Goal: Find contact information: Find contact information

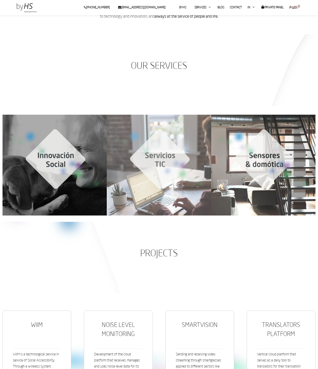
scroll to position [120, 0]
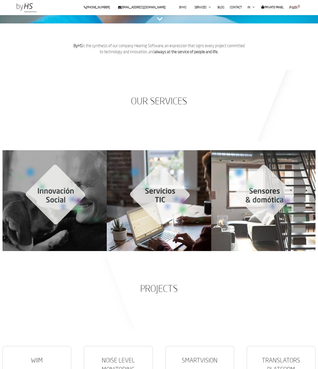
click at [82, 47] on font "ByHS" at bounding box center [78, 46] width 9 height 4
copy p "ByHS"
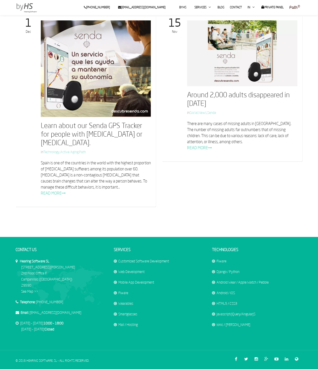
click at [158, 87] on div "Learn about our Senda GPS Tracker for people with Alzheimer's or dementia. in T…" at bounding box center [159, 115] width 295 height 201
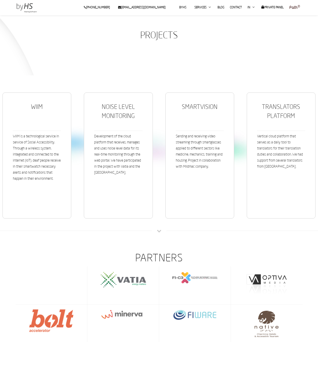
scroll to position [340, 0]
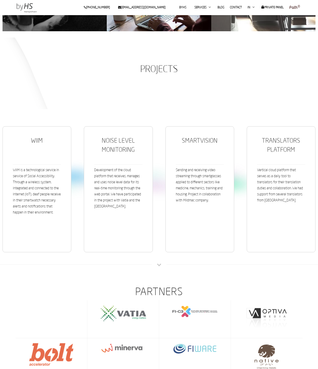
click at [140, 105] on div "PROJECTS" at bounding box center [159, 74] width 318 height 72
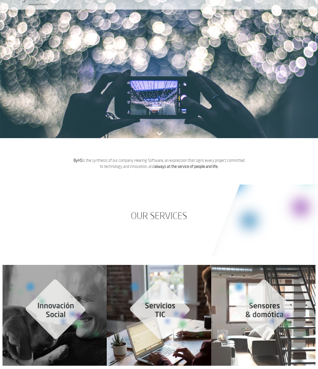
scroll to position [0, 0]
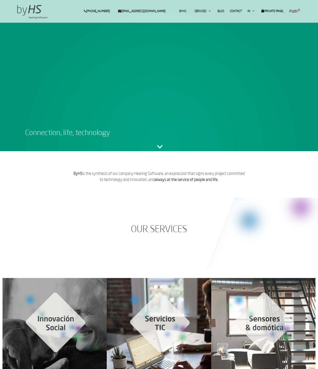
click at [161, 144] on img at bounding box center [159, 144] width 11 height 11
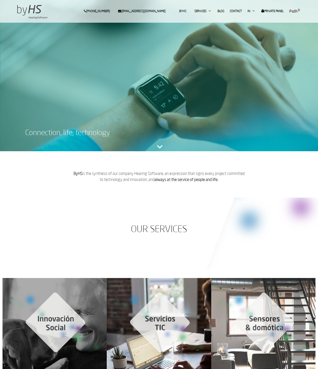
click at [181, 10] on font "byHS" at bounding box center [182, 11] width 7 height 3
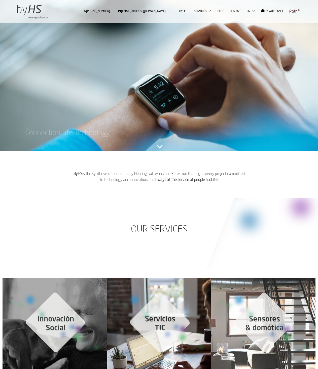
click at [268, 10] on font "Private Panel" at bounding box center [274, 11] width 19 height 3
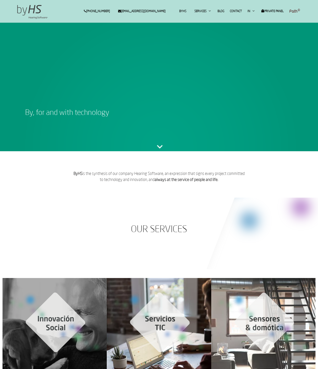
click at [235, 13] on link "Contact" at bounding box center [236, 11] width 17 height 22
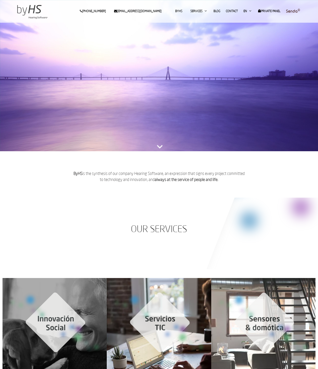
click at [186, 115] on img at bounding box center [159, 92] width 318 height 185
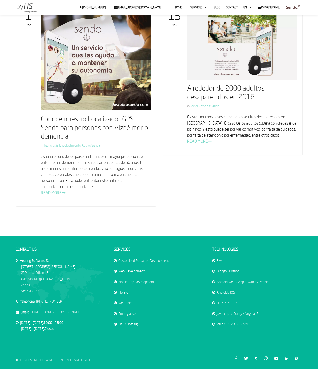
scroll to position [775, 0]
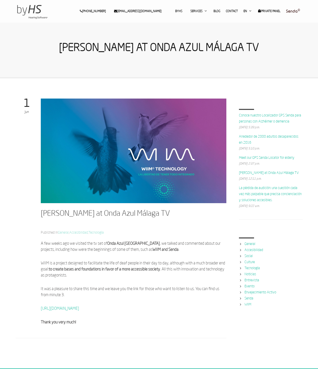
click at [98, 86] on section "[PERSON_NAME] at Onda Azul Málaga TV Published in General , Accesibilidad , Tec…" at bounding box center [159, 223] width 318 height 290
